Goal: Task Accomplishment & Management: Manage account settings

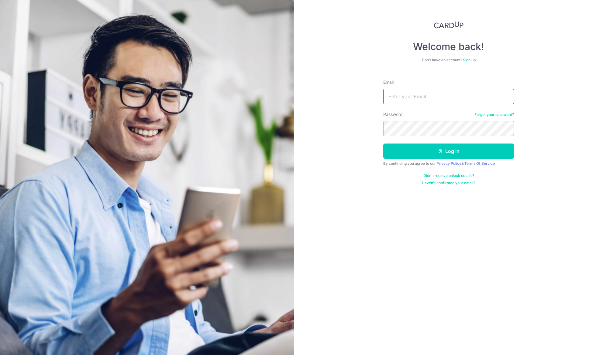
click at [388, 102] on input "Email" at bounding box center [448, 96] width 131 height 15
type input "[EMAIL_ADDRESS][DOMAIN_NAME]"
click at [448, 151] on button "Log in" at bounding box center [448, 151] width 131 height 15
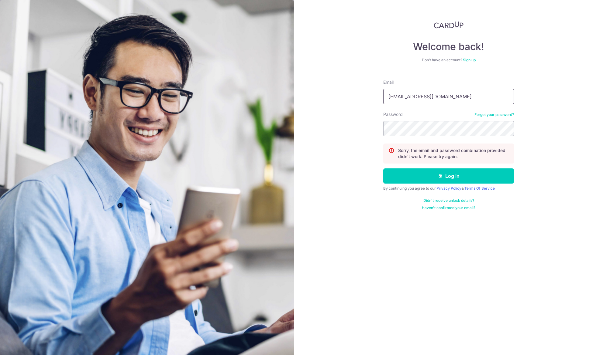
type input "[EMAIL_ADDRESS][DOMAIN_NAME]"
click at [448, 176] on button "Log in" at bounding box center [448, 176] width 131 height 15
type input "[EMAIL_ADDRESS][DOMAIN_NAME]"
click at [448, 176] on button "Log in" at bounding box center [448, 176] width 131 height 15
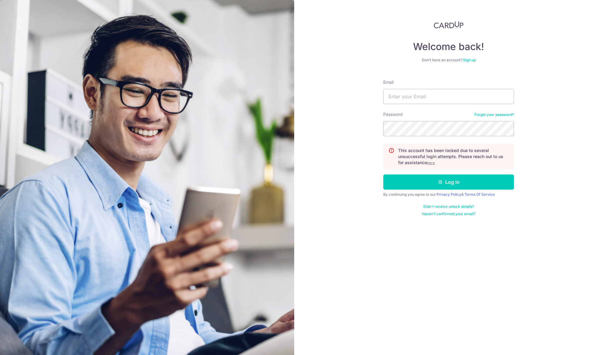
click at [432, 162] on u "here" at bounding box center [431, 163] width 8 height 5
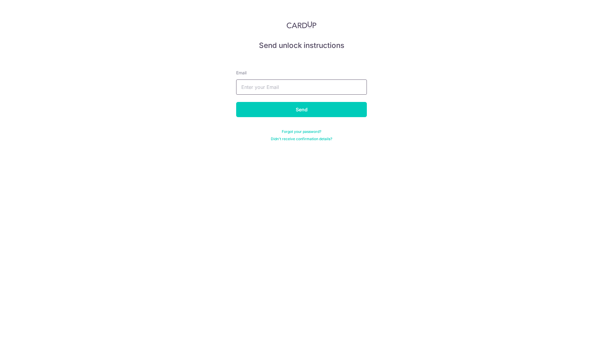
click at [250, 90] on input "text" at bounding box center [301, 87] width 131 height 15
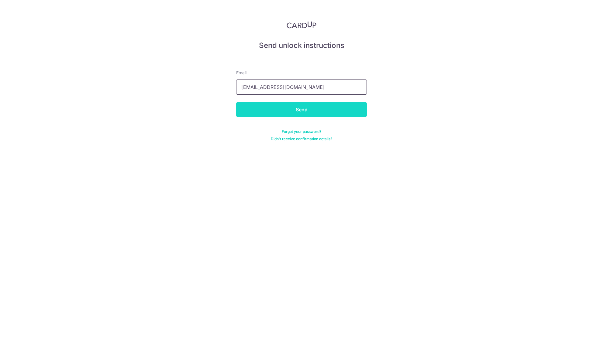
type input "[EMAIL_ADDRESS][DOMAIN_NAME]"
click at [255, 111] on input "Send" at bounding box center [301, 109] width 131 height 15
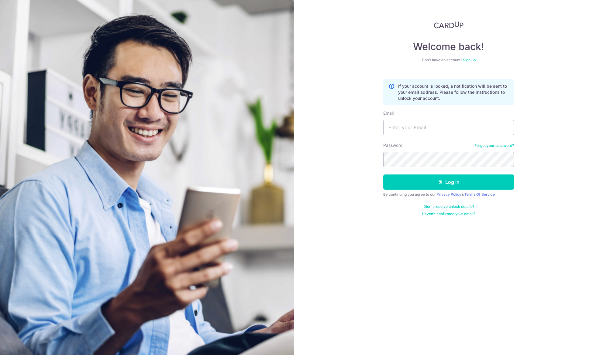
click at [481, 144] on link "Forgot your password?" at bounding box center [493, 145] width 39 height 5
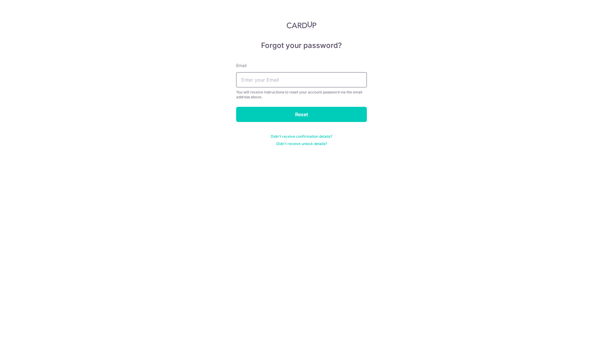
click at [279, 84] on input "text" at bounding box center [301, 79] width 131 height 15
type input "[EMAIL_ADDRESS][DOMAIN_NAME]"
click at [292, 111] on input "Reset" at bounding box center [301, 114] width 131 height 15
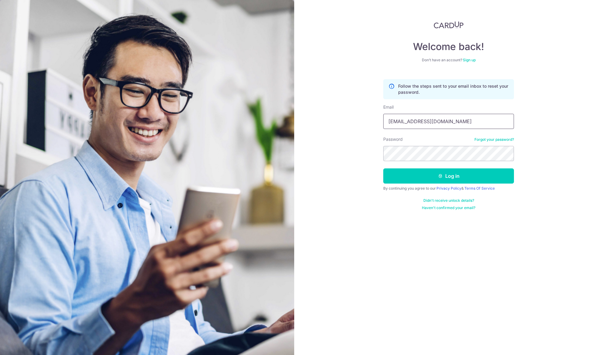
type input "[EMAIL_ADDRESS][DOMAIN_NAME]"
click at [448, 176] on button "Log in" at bounding box center [448, 176] width 131 height 15
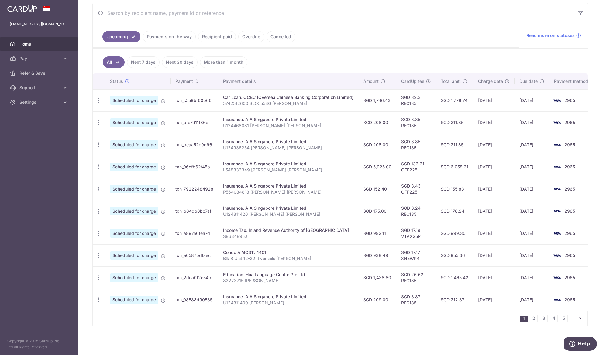
scroll to position [114, 0]
click at [99, 279] on icon "button" at bounding box center [98, 278] width 6 height 6
click at [121, 295] on span "Update payment" at bounding box center [130, 294] width 41 height 7
radio input "true"
type input "1,438.80"
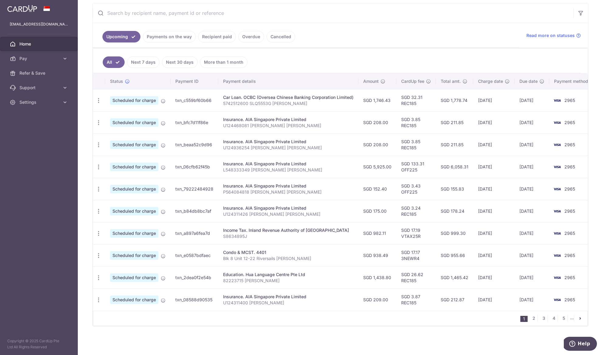
type input "[DATE]"
type input "82223715 [PERSON_NAME]"
type input "REC185"
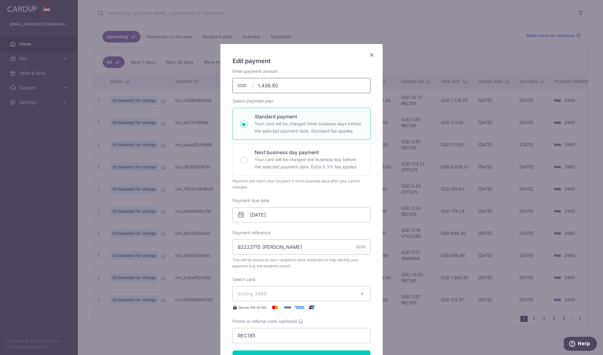
click at [282, 85] on input "1,438.80" at bounding box center [301, 85] width 138 height 15
drag, startPoint x: 269, startPoint y: 85, endPoint x: 227, endPoint y: 83, distance: 42.3
click at [227, 83] on div "Edit payment By clicking apply, you will make changes to all payments to Hua La…" at bounding box center [301, 246] width 162 height 404
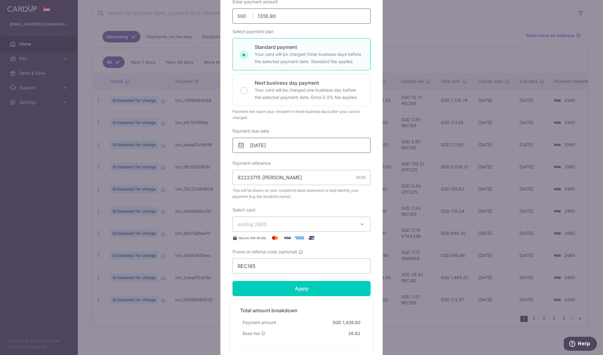
scroll to position [69, 0]
type input "1,318.90"
click at [275, 145] on input "[DATE]" at bounding box center [301, 145] width 138 height 15
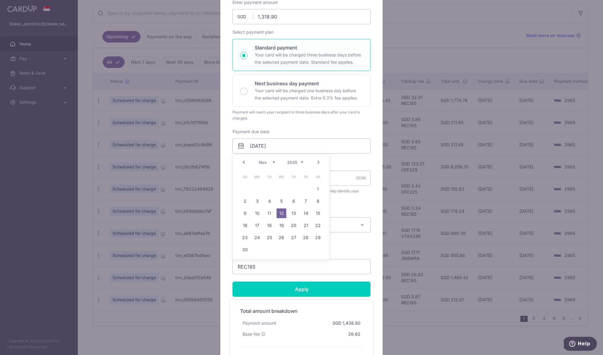
click at [244, 161] on link "Prev" at bounding box center [243, 162] width 7 height 7
click at [270, 228] on link "21" at bounding box center [269, 226] width 10 height 10
type input "[DATE]"
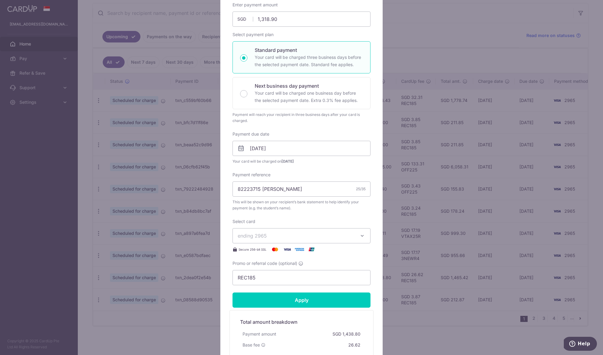
scroll to position [66, 0]
click at [334, 236] on span "ending 2965" at bounding box center [295, 236] width 117 height 7
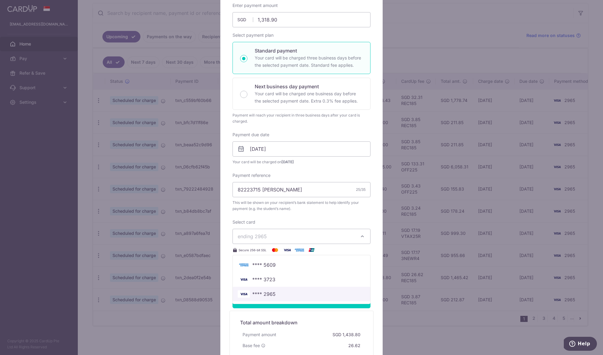
click at [266, 292] on span "**** 2965" at bounding box center [263, 294] width 23 height 7
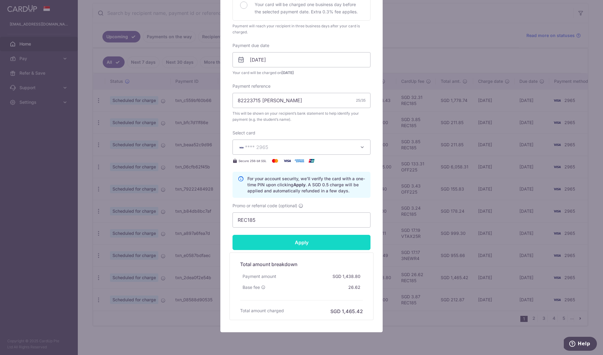
scroll to position [174, 0]
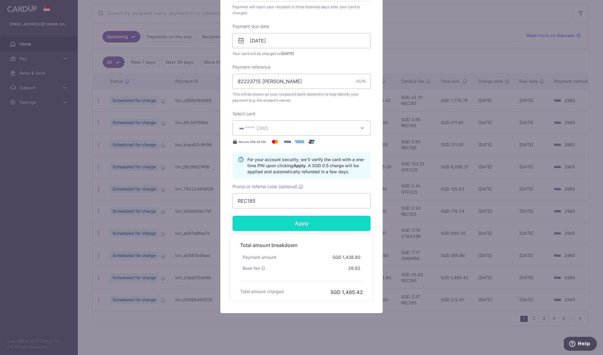
click at [298, 226] on input "Apply" at bounding box center [301, 223] width 138 height 15
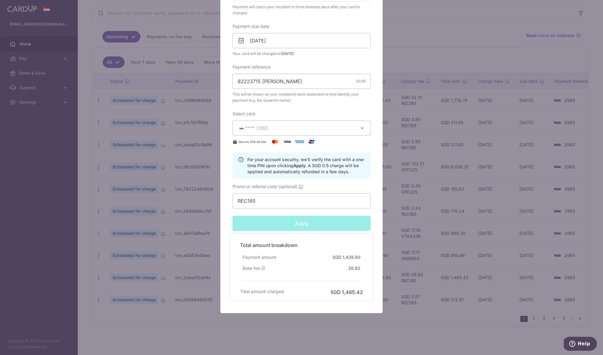
type input "Successfully Applied"
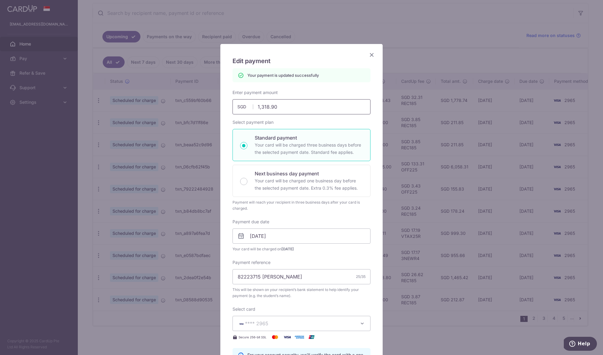
scroll to position [0, 0]
click at [370, 57] on icon "Close" at bounding box center [371, 55] width 7 height 8
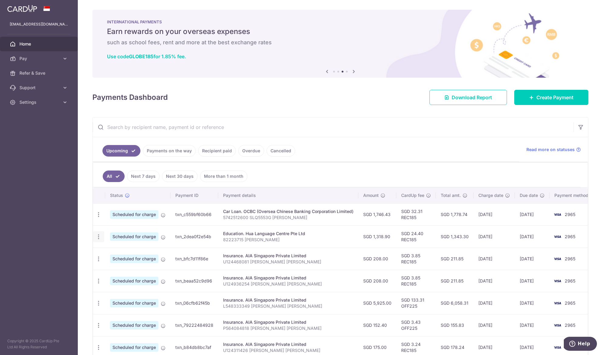
click at [101, 240] on icon "button" at bounding box center [98, 237] width 6 height 6
click at [121, 253] on span "Update payment" at bounding box center [130, 253] width 41 height 7
radio input "true"
type input "1,318.90"
type input "[DATE]"
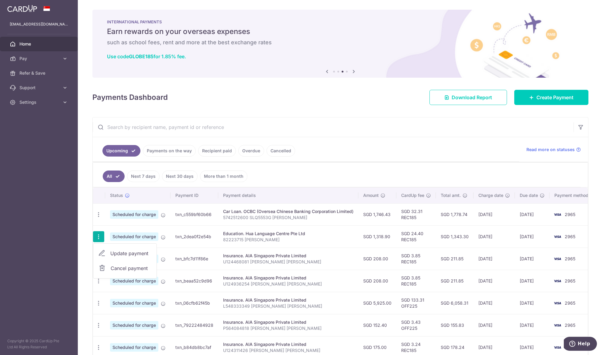
type input "82223715 [PERSON_NAME]"
type input "REC185"
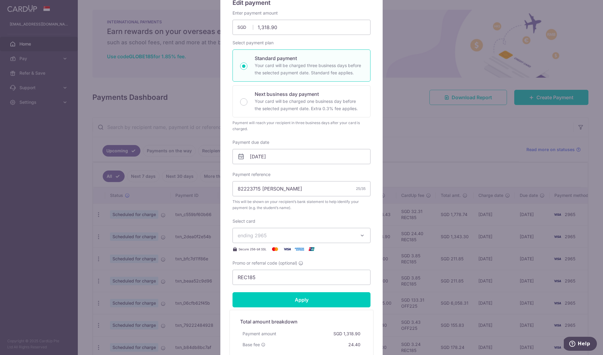
scroll to position [84, 0]
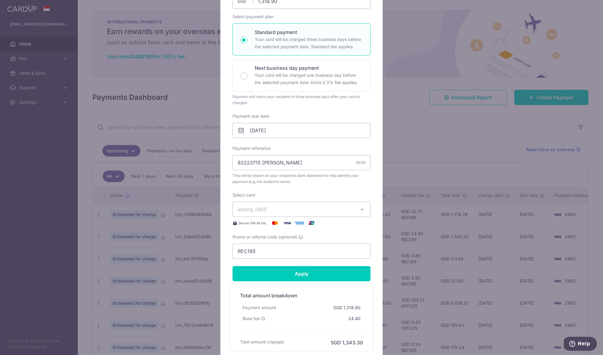
click at [334, 211] on span "ending 2965" at bounding box center [295, 209] width 117 height 7
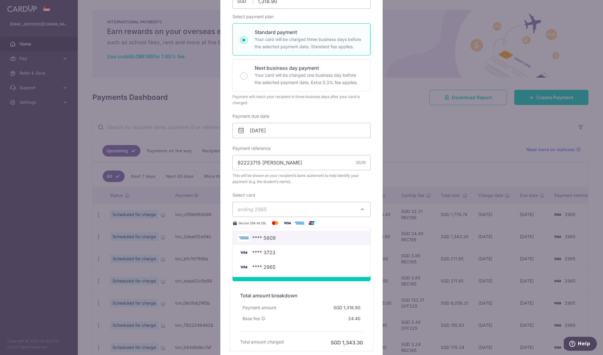
click at [271, 238] on span "**** 5609" at bounding box center [263, 237] width 23 height 7
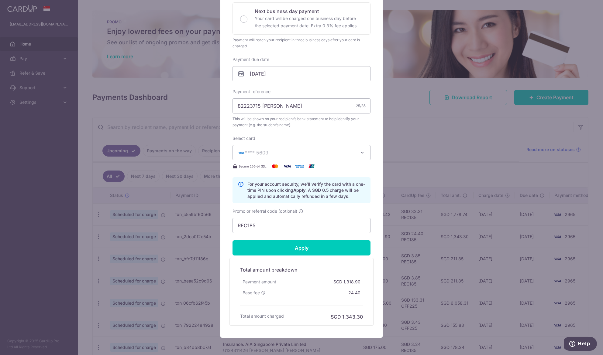
scroll to position [142, 0]
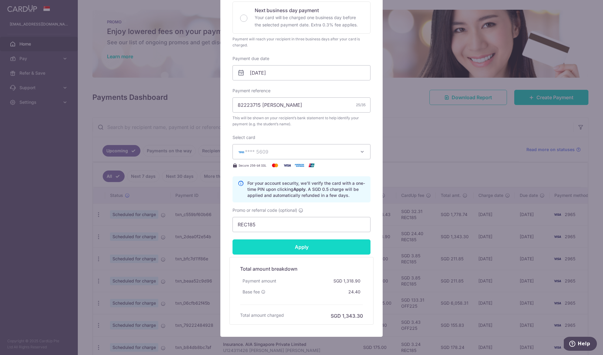
click at [295, 248] on input "Apply" at bounding box center [301, 247] width 138 height 15
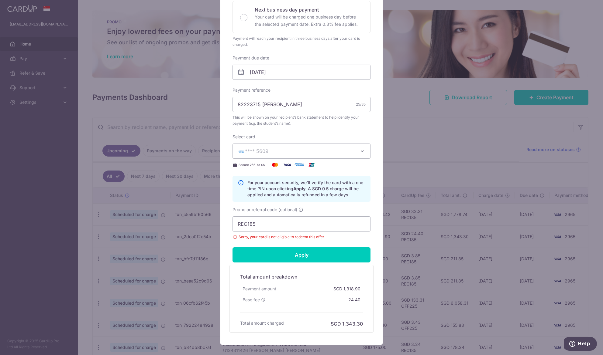
click at [408, 131] on div "Edit payment By clicking apply, you will make changes to all payments to Hua La…" at bounding box center [301, 177] width 603 height 355
